Goal: Information Seeking & Learning: Learn about a topic

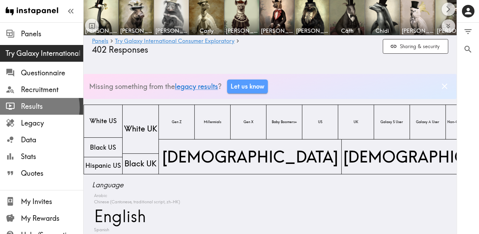
click at [35, 107] on span "Results" at bounding box center [52, 106] width 62 height 10
click at [40, 110] on span "Results" at bounding box center [52, 106] width 62 height 10
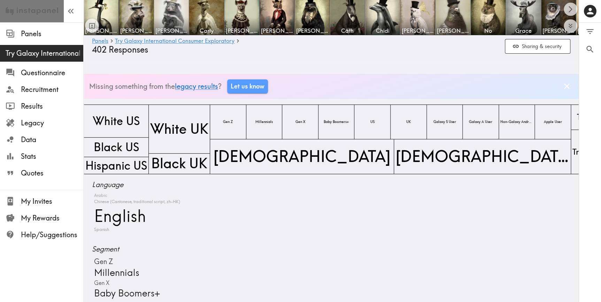
click at [40, 14] on img at bounding box center [32, 11] width 53 height 22
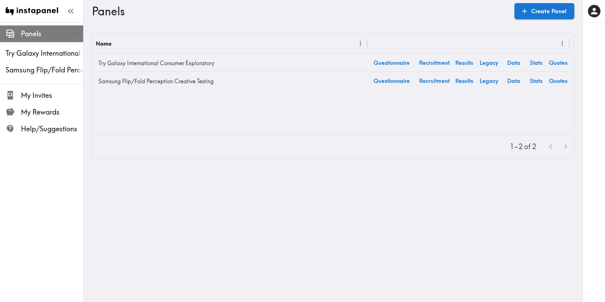
click at [44, 37] on span "Panels" at bounding box center [52, 34] width 62 height 10
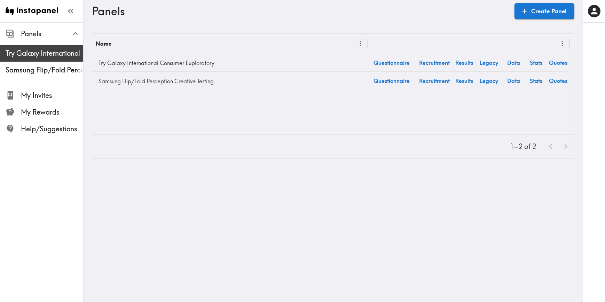
click at [26, 47] on span "Try Galaxy International Consumer Exploratory" at bounding box center [45, 53] width 78 height 13
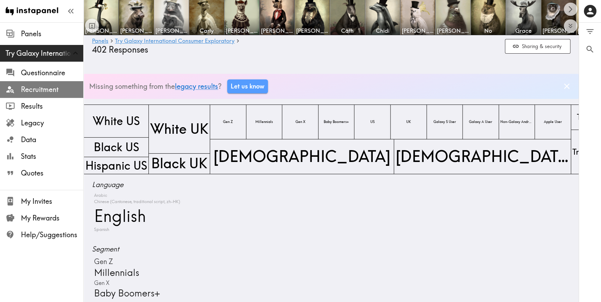
click at [31, 91] on span "Recruitment" at bounding box center [52, 90] width 62 height 10
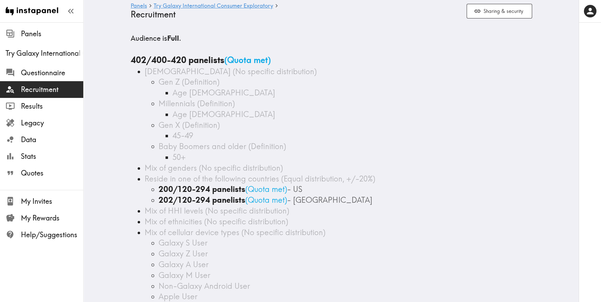
click at [298, 108] on div "Millennials (Definition)" at bounding box center [344, 103] width 373 height 11
click at [54, 12] on img at bounding box center [32, 11] width 53 height 22
drag, startPoint x: 167, startPoint y: 212, endPoint x: 352, endPoint y: 220, distance: 185.1
click at [352, 220] on ul "[DEMOGRAPHIC_DATA] (No specific distribution) Gen Z (Definition) Age [DEMOGRAPH…" at bounding box center [331, 194] width 401 height 257
drag, startPoint x: 352, startPoint y: 220, endPoint x: 429, endPoint y: 239, distance: 80.0
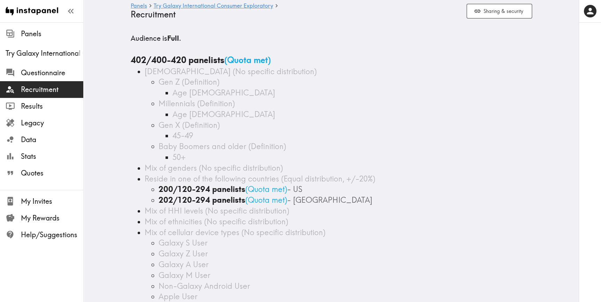
click at [429, 233] on div "Galaxy S User" at bounding box center [344, 242] width 373 height 11
drag, startPoint x: 148, startPoint y: 60, endPoint x: 269, endPoint y: 64, distance: 121.3
click at [269, 64] on div "402/400-420 panelists ( Quota met )" at bounding box center [331, 60] width 401 height 12
drag, startPoint x: 269, startPoint y: 64, endPoint x: 321, endPoint y: 105, distance: 66.0
click at [321, 105] on div "Millennials (Definition)" at bounding box center [344, 103] width 373 height 11
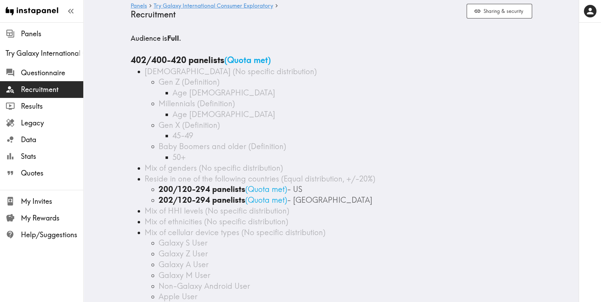
click at [383, 104] on div "Millennials (Definition)" at bounding box center [344, 103] width 373 height 11
click at [29, 107] on span "Results" at bounding box center [52, 106] width 62 height 10
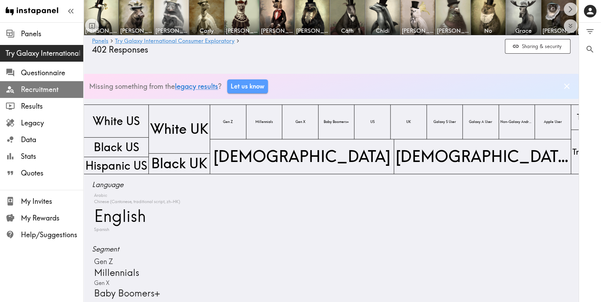
click at [50, 86] on span "Recruitment" at bounding box center [52, 90] width 62 height 10
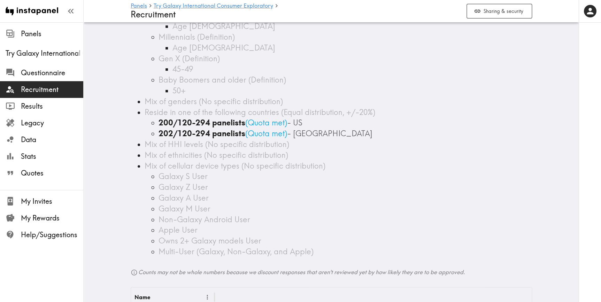
scroll to position [63, 0]
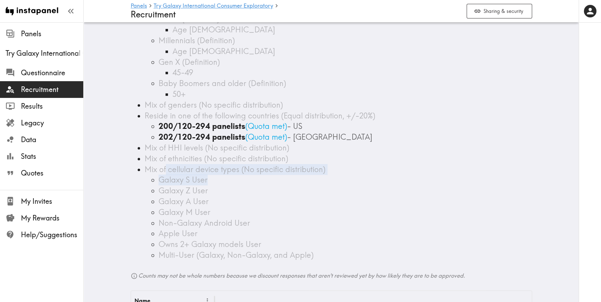
drag, startPoint x: 197, startPoint y: 166, endPoint x: 431, endPoint y: 174, distance: 234.1
click at [431, 174] on div "Mix of cellular device types (No specific distribution) Galaxy S User Galaxy Z …" at bounding box center [337, 212] width 387 height 96
drag, startPoint x: 431, startPoint y: 174, endPoint x: 436, endPoint y: 184, distance: 11.7
click at [436, 184] on div "Galaxy S User" at bounding box center [344, 179] width 373 height 11
click at [366, 187] on div "Galaxy Z User" at bounding box center [344, 190] width 373 height 11
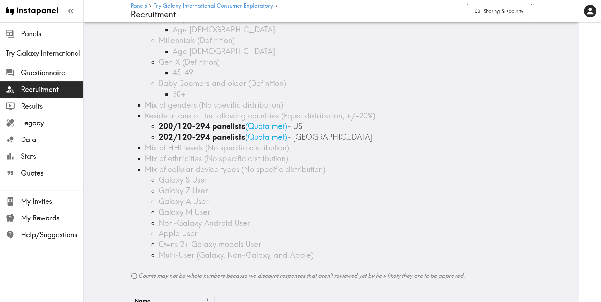
click at [423, 181] on div "Galaxy S User" at bounding box center [344, 179] width 373 height 11
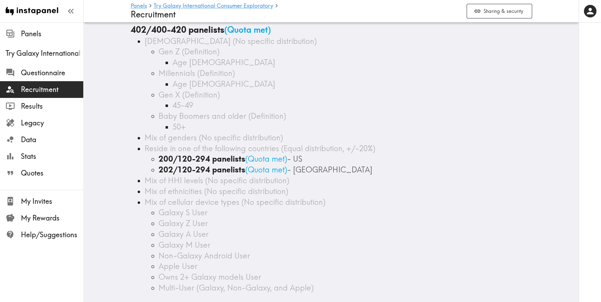
scroll to position [0, 0]
